Goal: Transaction & Acquisition: Obtain resource

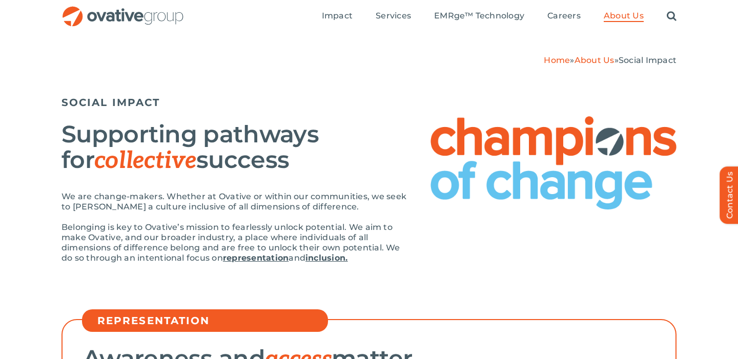
scroll to position [54, 0]
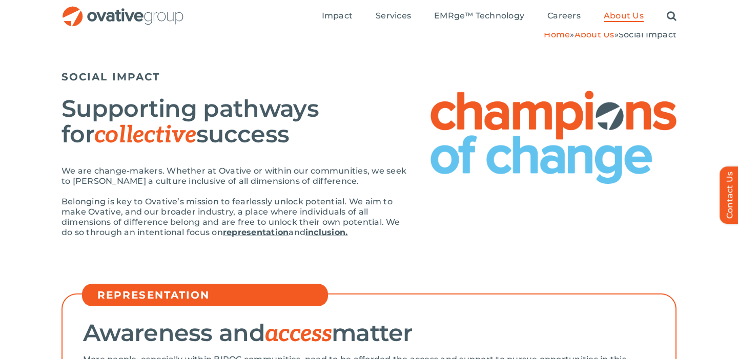
click at [277, 233] on strong "representation" at bounding box center [256, 233] width 66 height 10
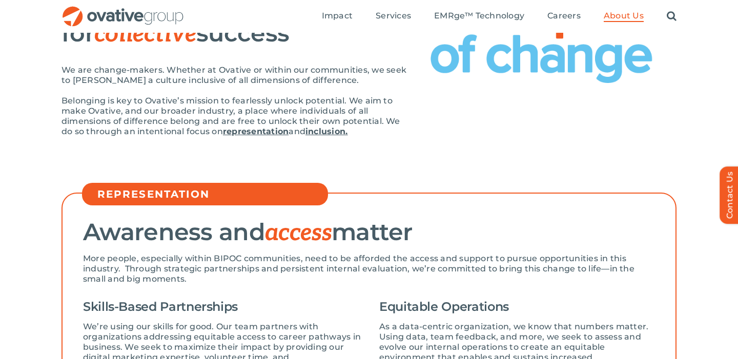
scroll to position [144, 0]
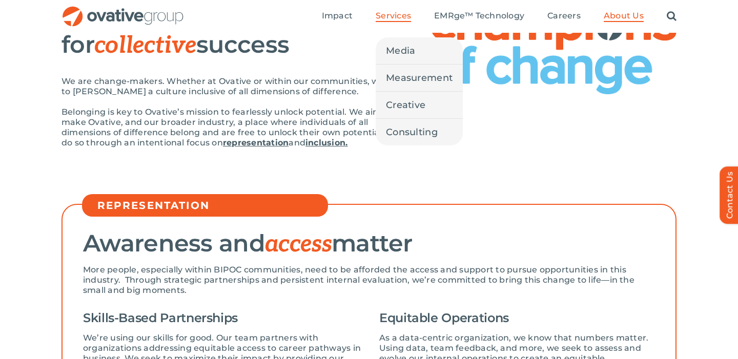
click at [394, 14] on span "Services" at bounding box center [393, 16] width 35 height 10
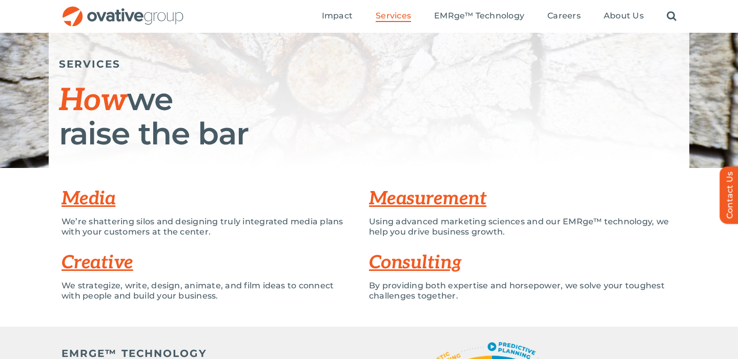
scroll to position [109, 0]
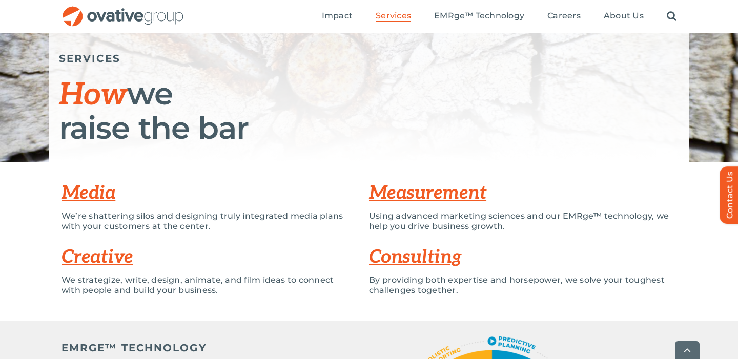
click at [125, 258] on link "Creative" at bounding box center [97, 257] width 72 height 23
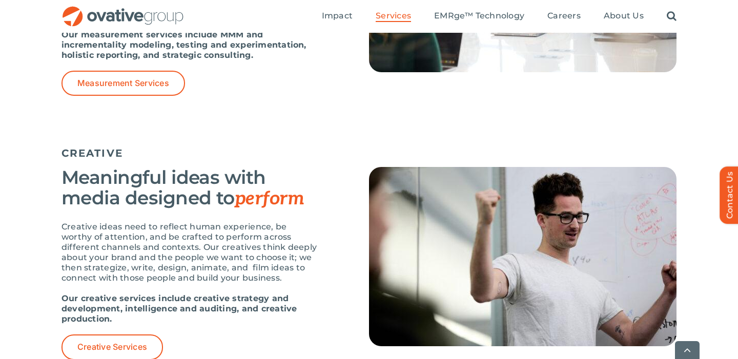
scroll to position [1086, 0]
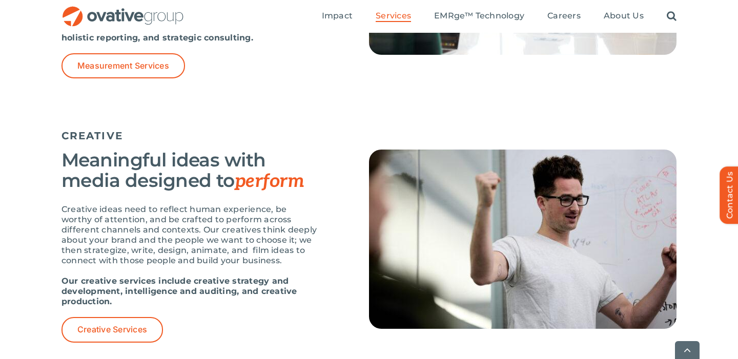
click at [119, 342] on div "CREATIVE Meaningful ideas with media designed to perform Creative ideas need to…" at bounding box center [369, 241] width 738 height 264
click at [121, 337] on link "Creative Services" at bounding box center [111, 329] width 101 height 25
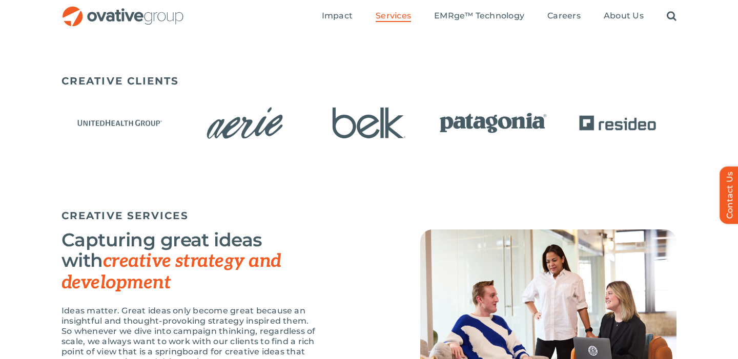
scroll to position [615, 0]
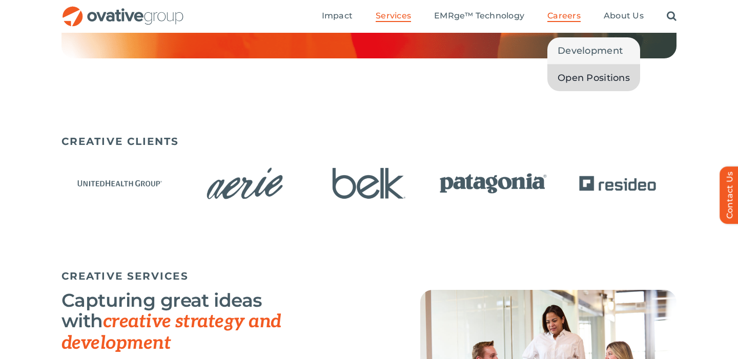
click at [572, 79] on span "Open Positions" at bounding box center [594, 78] width 72 height 14
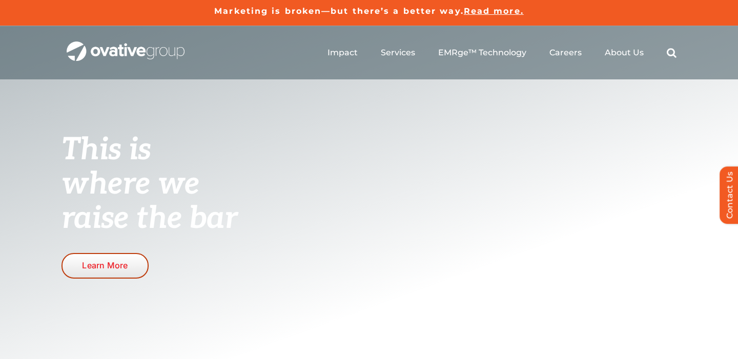
click at [102, 263] on span "Learn More" at bounding box center [105, 266] width 46 height 10
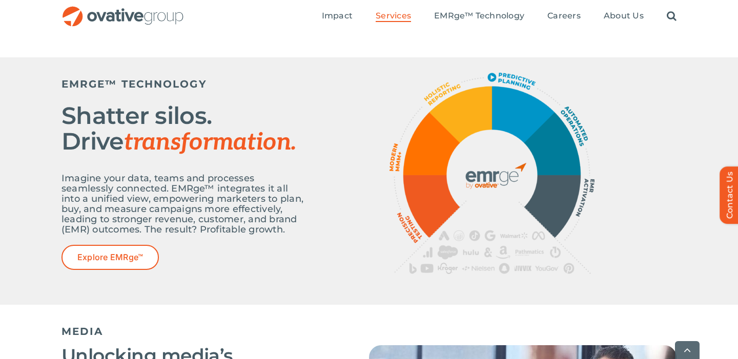
scroll to position [388, 0]
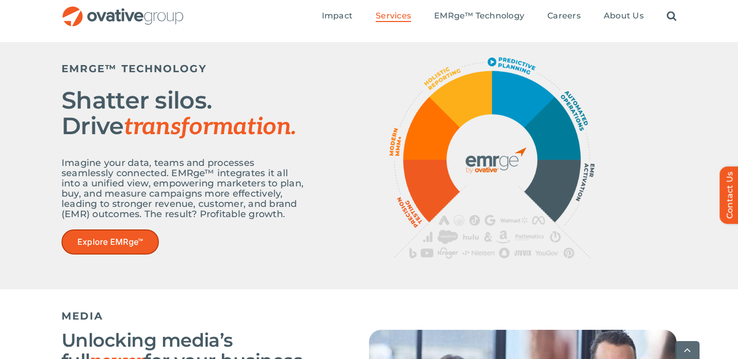
click at [114, 244] on span "Explore EMRge™" at bounding box center [110, 242] width 66 height 10
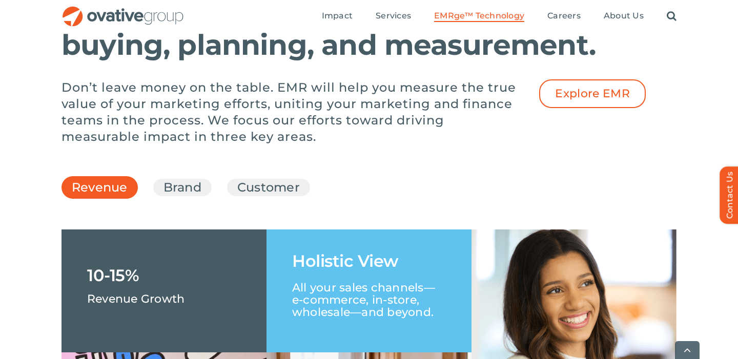
scroll to position [1422, 0]
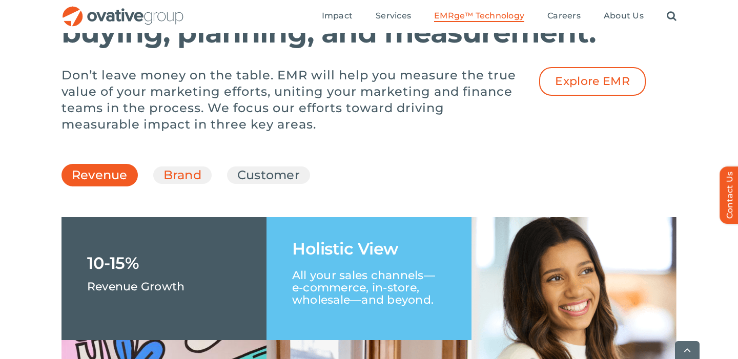
click at [172, 184] on link "Brand" at bounding box center [182, 175] width 38 height 17
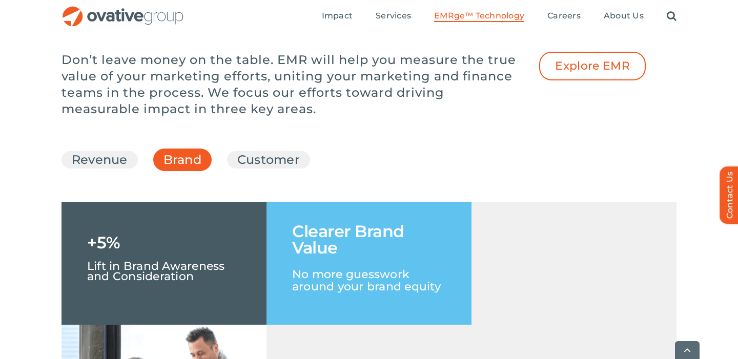
scroll to position [1438, 0]
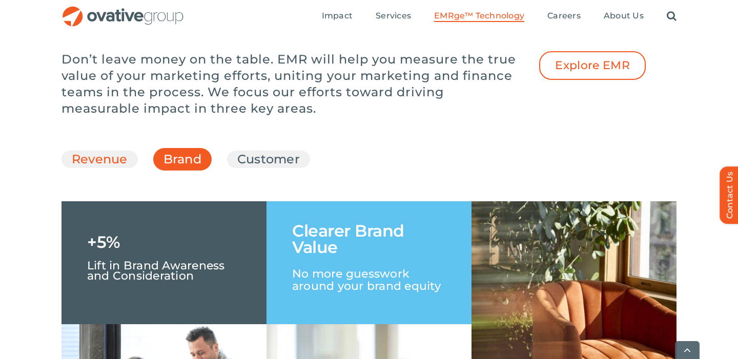
click at [116, 168] on link "Revenue" at bounding box center [100, 159] width 56 height 17
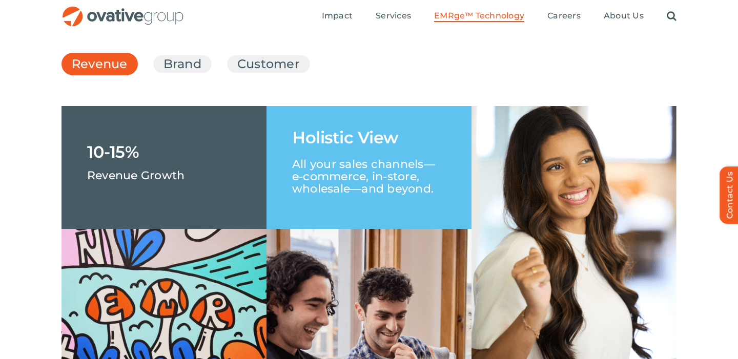
scroll to position [1530, 0]
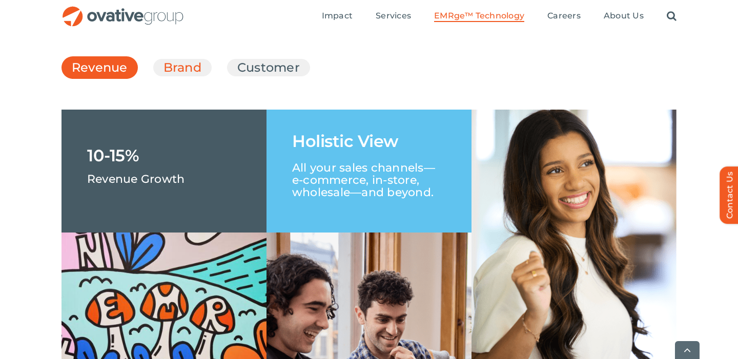
click at [179, 76] on link "Brand" at bounding box center [182, 67] width 38 height 17
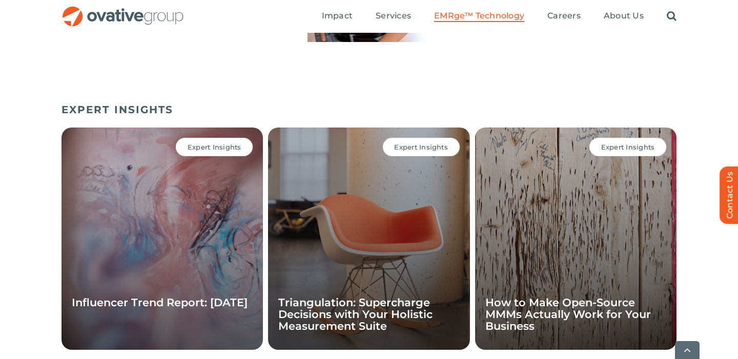
scroll to position [3348, 0]
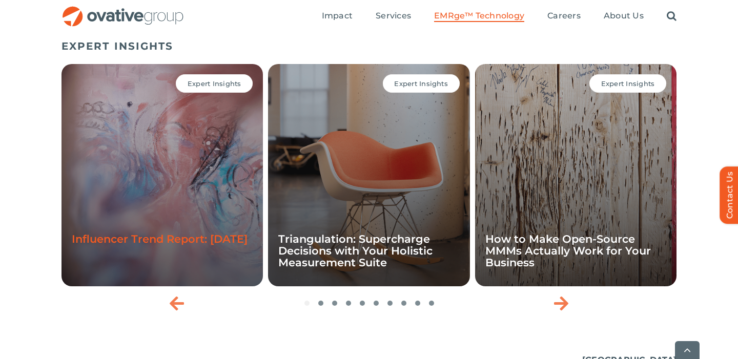
click at [97, 245] on link "Influencer Trend Report: [DATE]" at bounding box center [160, 239] width 176 height 13
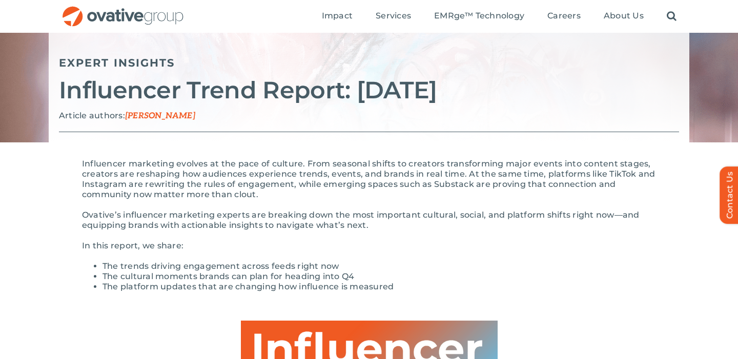
scroll to position [101, 0]
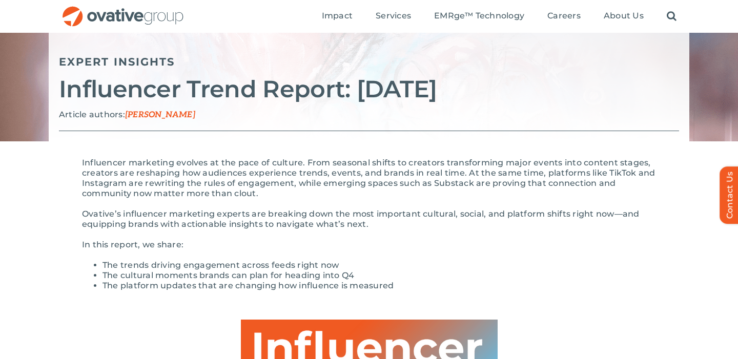
click at [102, 274] on li "The cultural moments brands can plan for heading into Q4" at bounding box center [378, 276] width 553 height 10
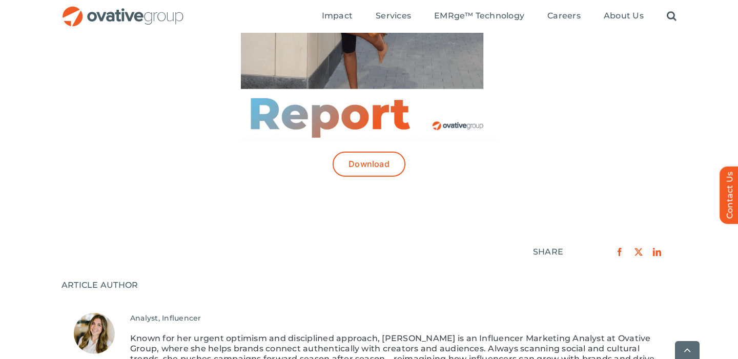
scroll to position [654, 0]
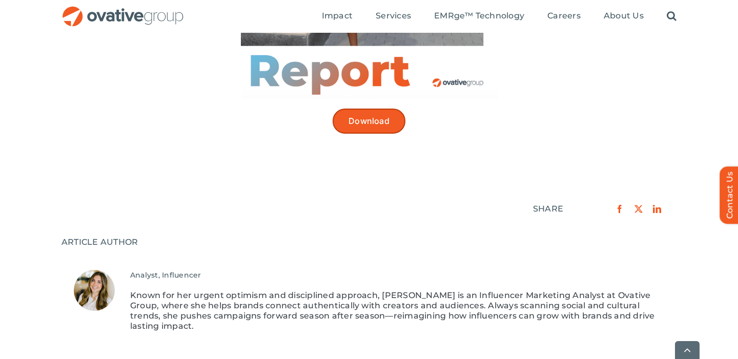
click at [363, 116] on span "Download" at bounding box center [368, 121] width 41 height 10
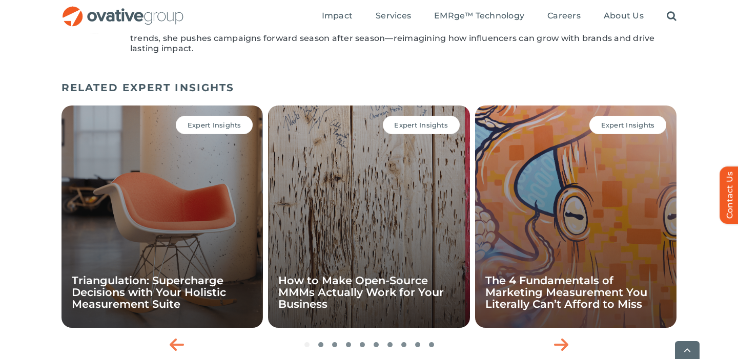
scroll to position [933, 0]
click at [602, 161] on div "Expert Insights The 4 Fundamentals of Marketing Measurement You Literally Can’t…" at bounding box center [575, 216] width 201 height 222
click at [623, 119] on div "Expert Insights" at bounding box center [627, 124] width 77 height 18
click at [564, 315] on div "Expert Insights The 4 Fundamentals of Marketing Measurement You Literally Can’t…" at bounding box center [575, 216] width 201 height 222
click at [565, 311] on div "Expert Insights The 4 Fundamentals of Marketing Measurement You Literally Can’t…" at bounding box center [575, 216] width 201 height 222
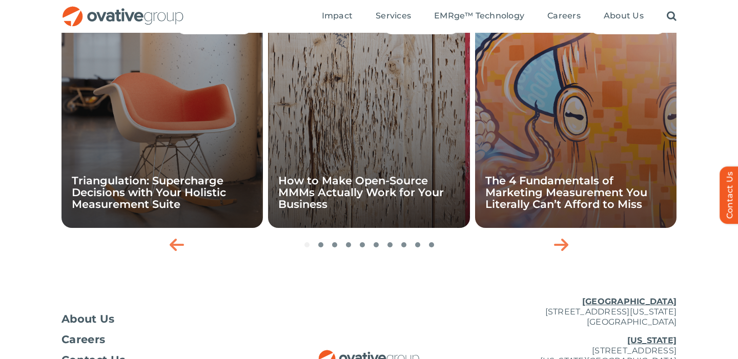
scroll to position [1017, 0]
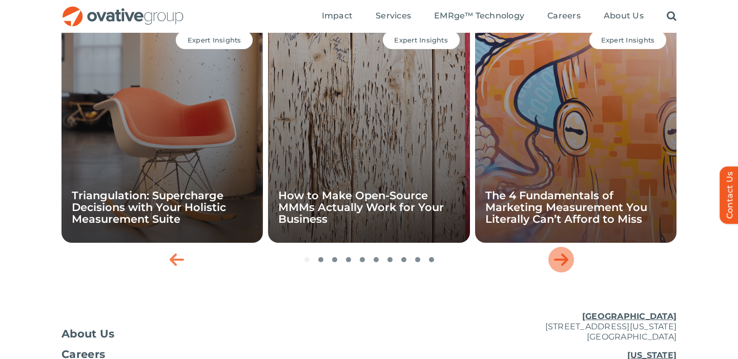
click at [558, 252] on icon "Next slide" at bounding box center [561, 260] width 14 height 16
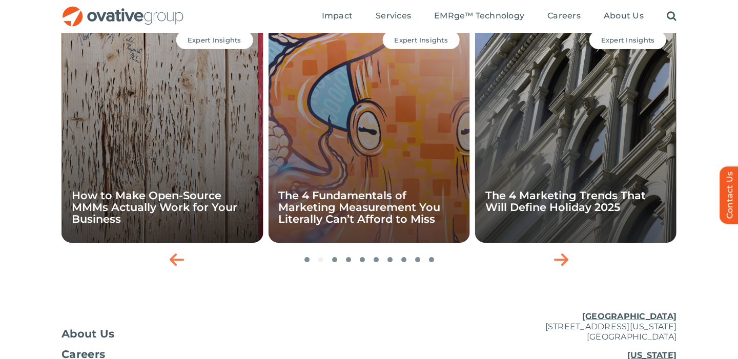
click at [542, 214] on div "Expert Insights The 4 Marketing Trends That Will Define Holiday 2025" at bounding box center [575, 131] width 201 height 222
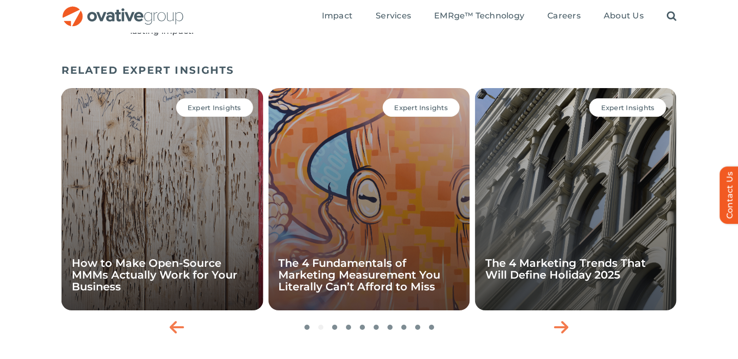
scroll to position [948, 0]
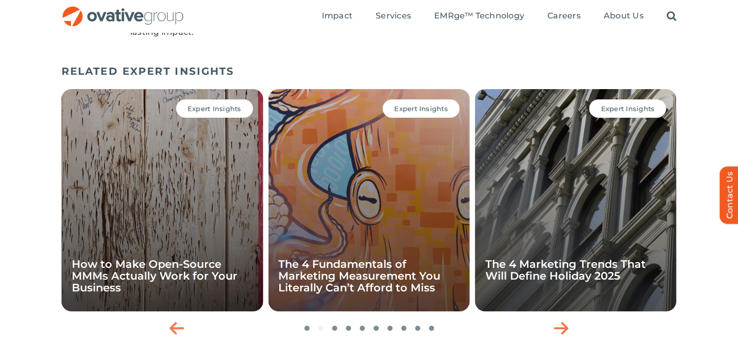
click at [441, 105] on div "Expert Insights" at bounding box center [421, 108] width 77 height 18
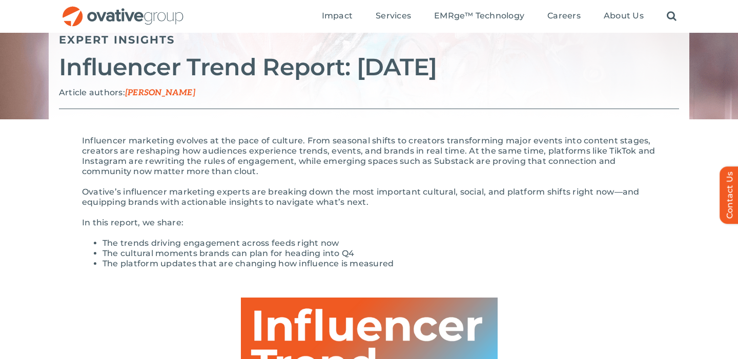
scroll to position [0, 0]
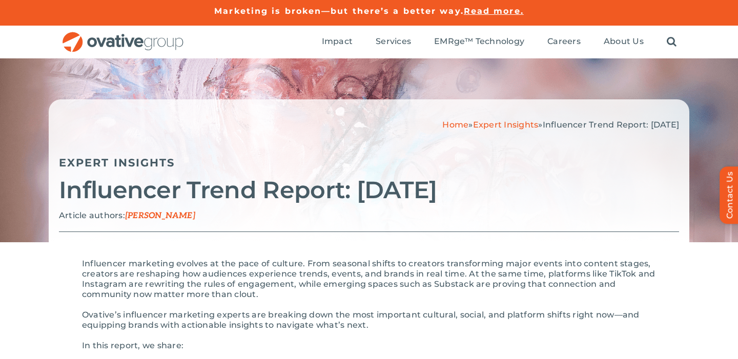
click at [473, 125] on link "Expert Insights" at bounding box center [506, 125] width 66 height 10
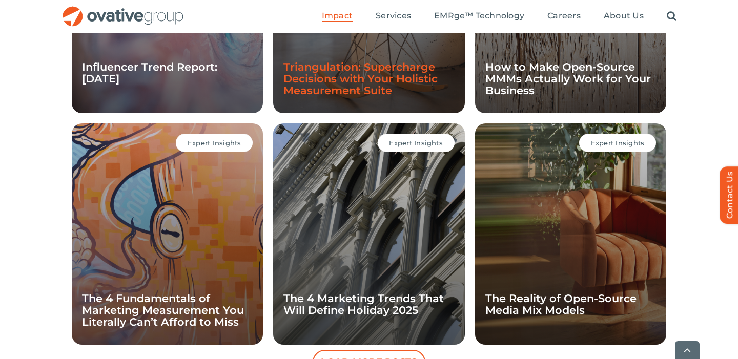
scroll to position [936, 0]
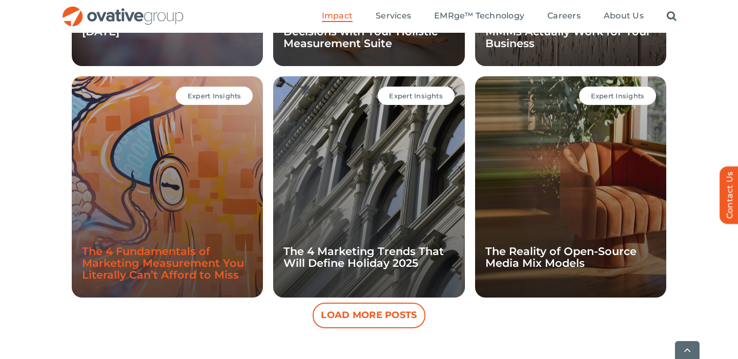
click at [201, 257] on link "The 4 Fundamentals of Marketing Measurement You Literally Can’t Afford to Miss" at bounding box center [163, 263] width 162 height 36
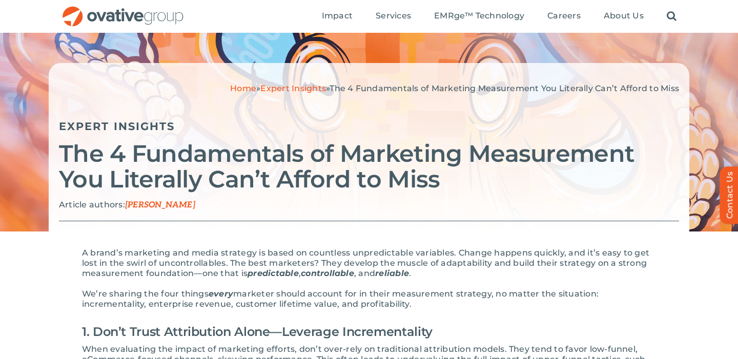
scroll to position [18, 0]
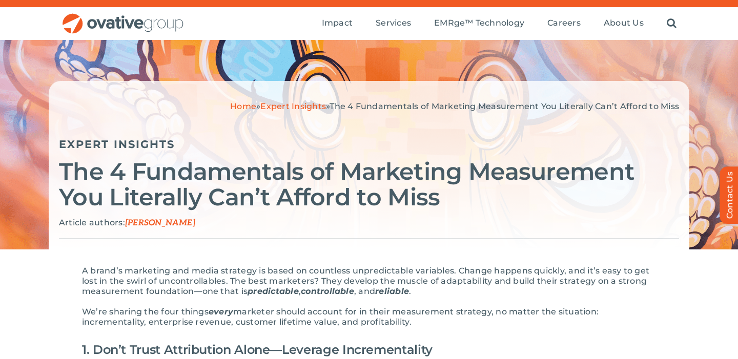
click at [293, 107] on link "Expert Insights" at bounding box center [293, 106] width 66 height 10
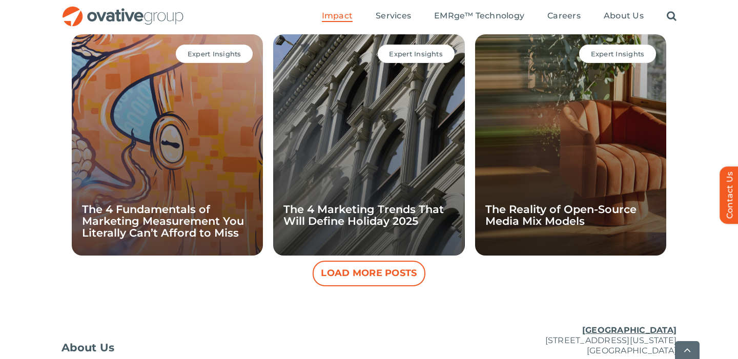
scroll to position [980, 0]
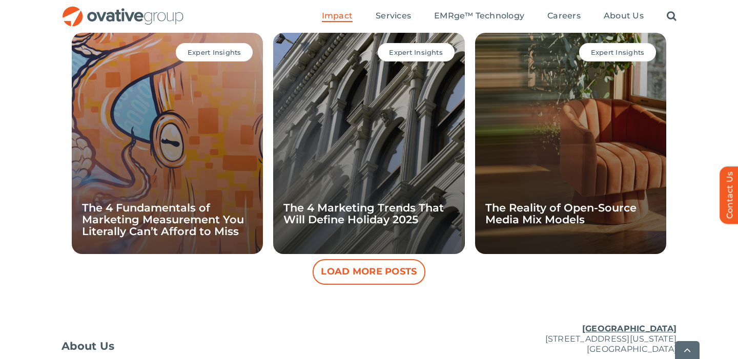
click at [379, 276] on button "Load More Posts" at bounding box center [369, 272] width 113 height 26
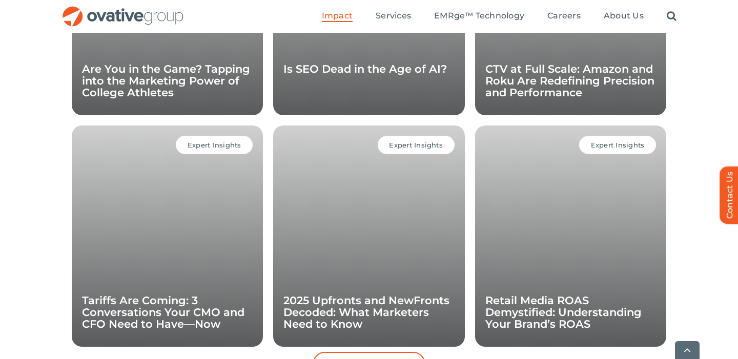
scroll to position [1351, 0]
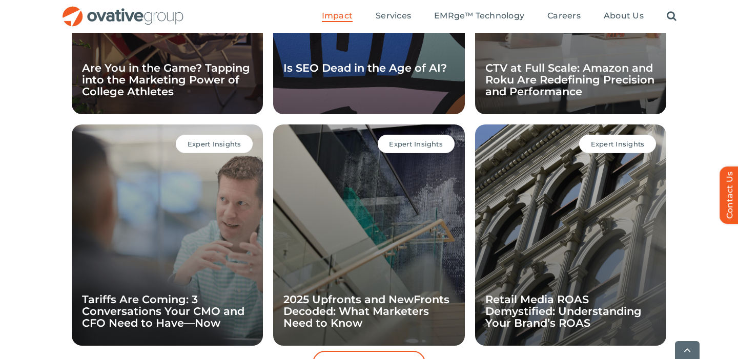
click at [587, 204] on div "Expert Insights Retail Media ROAS Demystified: Understanding Your Brand’s ROAS" at bounding box center [570, 235] width 191 height 221
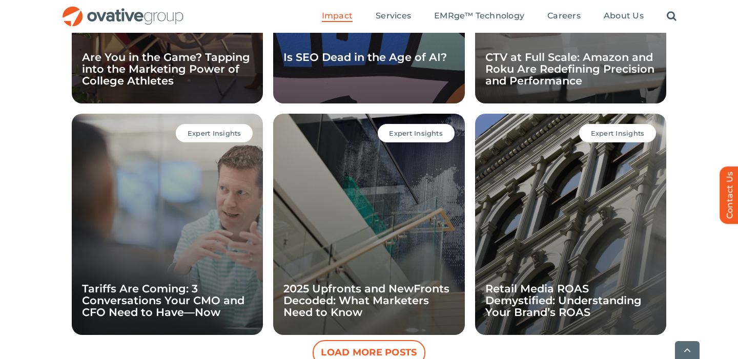
click at [601, 129] on span "Expert Insights" at bounding box center [618, 133] width 54 height 8
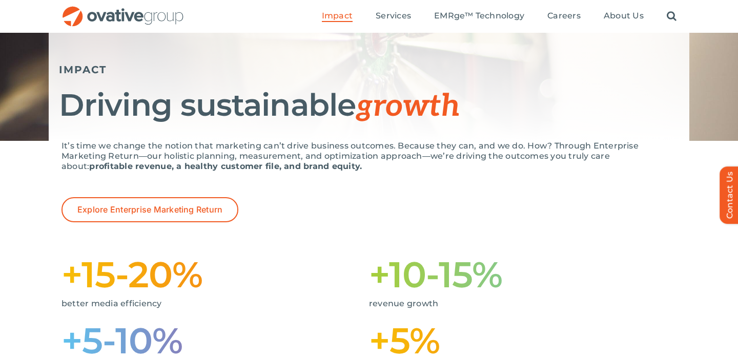
scroll to position [57, 0]
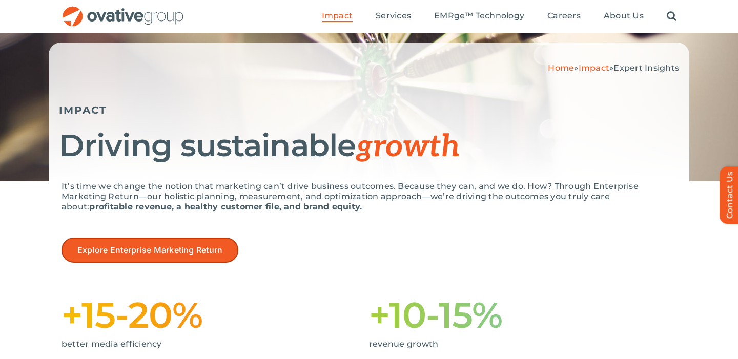
click at [225, 248] on link "Explore Enterprise Marketing Return" at bounding box center [149, 250] width 177 height 25
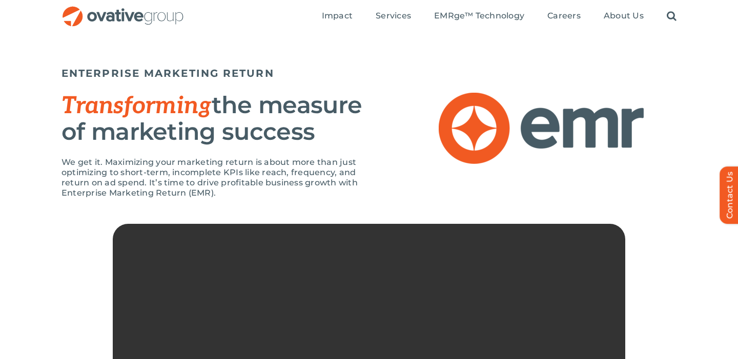
scroll to position [28, 0]
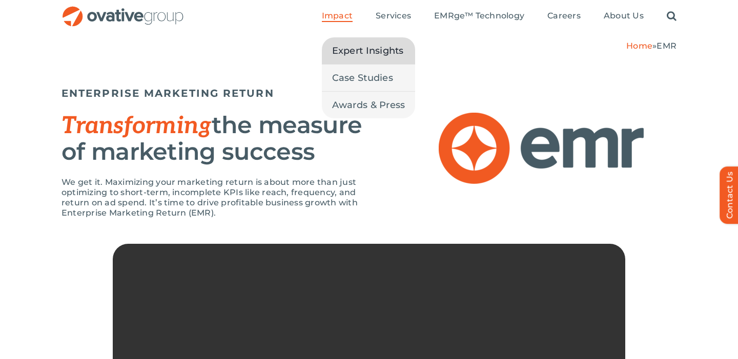
click at [352, 52] on span "Expert Insights" at bounding box center [368, 51] width 72 height 14
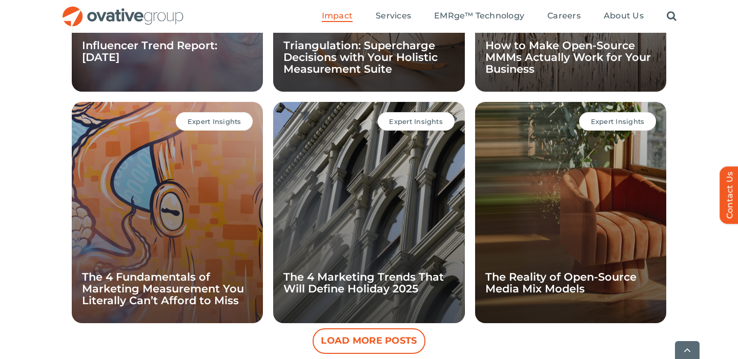
scroll to position [945, 0]
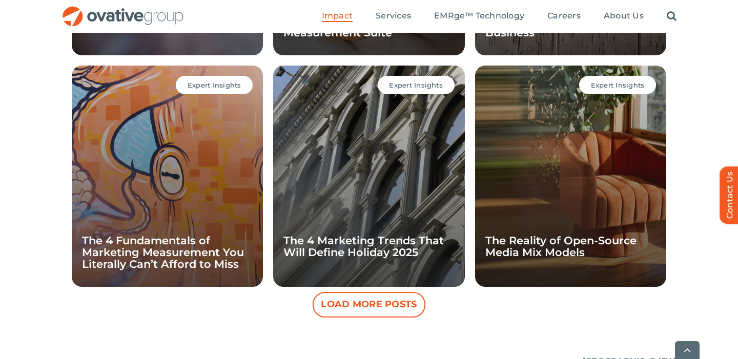
click at [411, 305] on button "Load More Posts" at bounding box center [369, 305] width 113 height 26
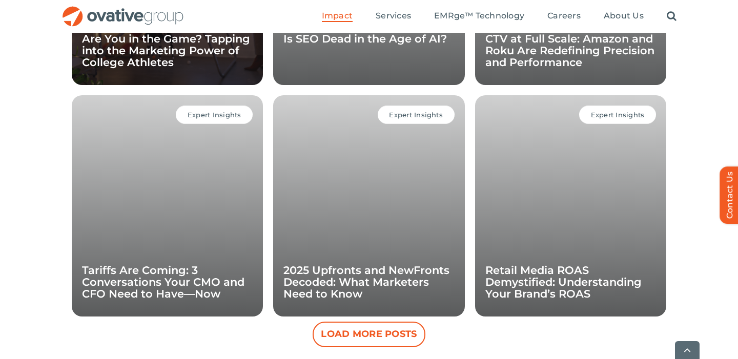
scroll to position [1380, 0]
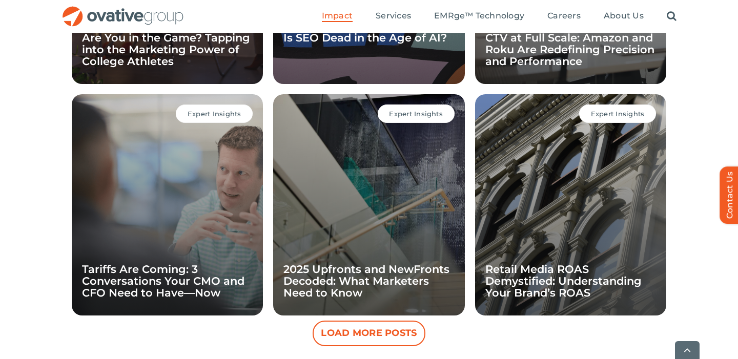
click at [591, 174] on div "Expert Insights Retail Media ROAS Demystified: Understanding Your Brand’s ROAS" at bounding box center [570, 204] width 191 height 221
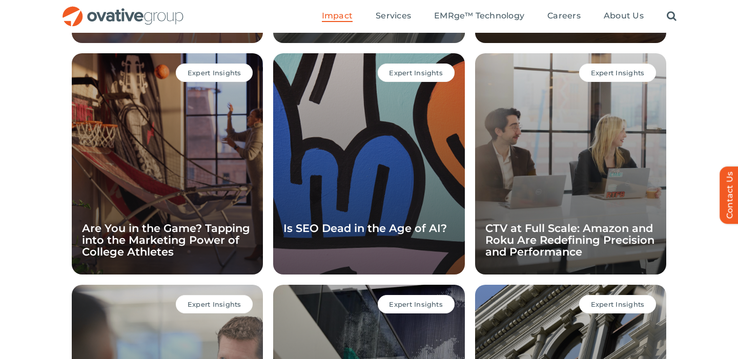
scroll to position [1172, 0]
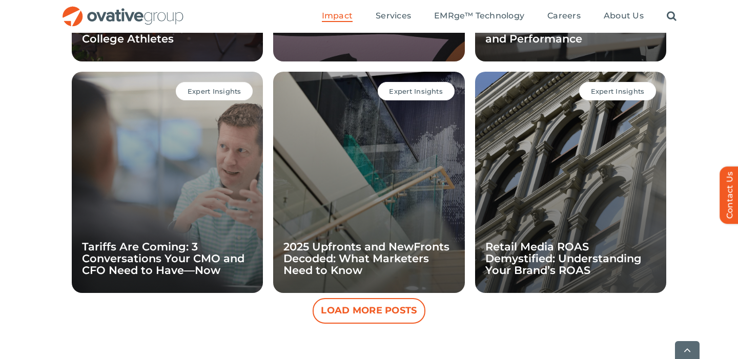
click at [404, 320] on button "Load More Posts" at bounding box center [369, 311] width 113 height 26
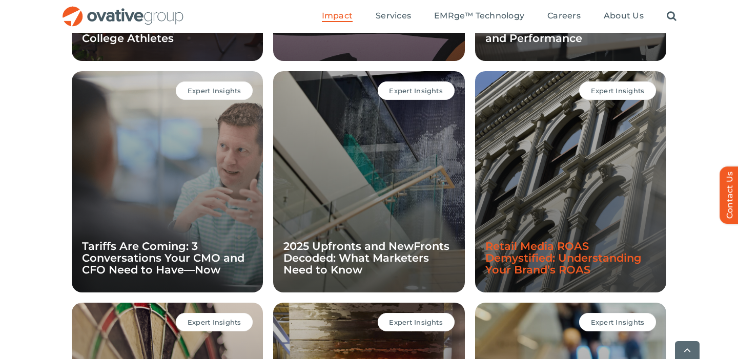
click at [516, 253] on link "Retail Media ROAS Demystified: Understanding Your Brand’s ROAS" at bounding box center [563, 258] width 156 height 36
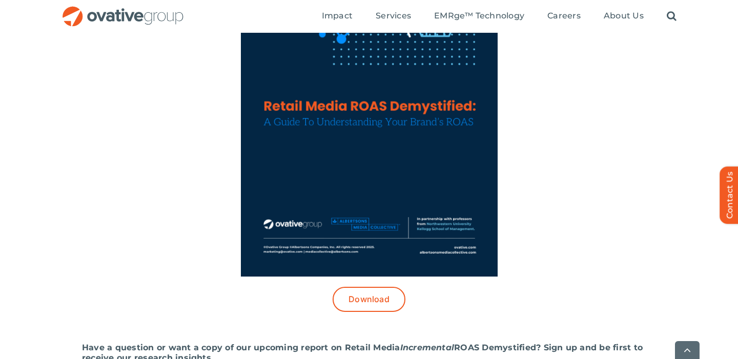
scroll to position [499, 0]
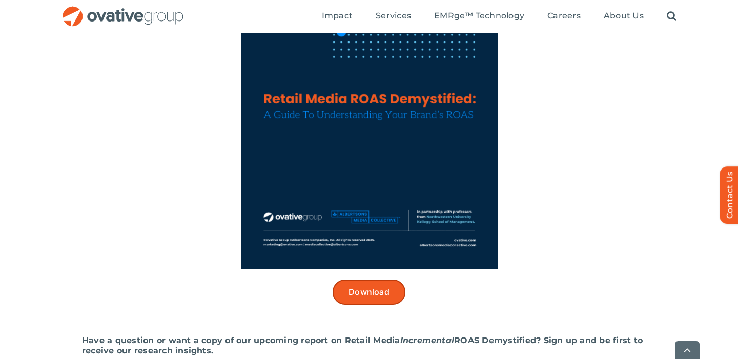
click at [384, 298] on link "Download" at bounding box center [369, 292] width 73 height 25
